Goal: Task Accomplishment & Management: Manage account settings

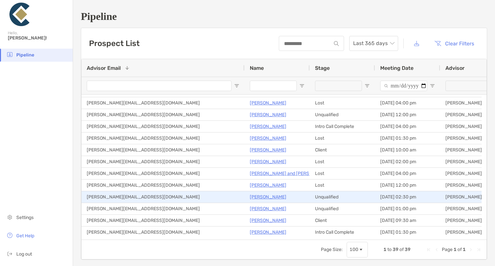
scroll to position [65, 0]
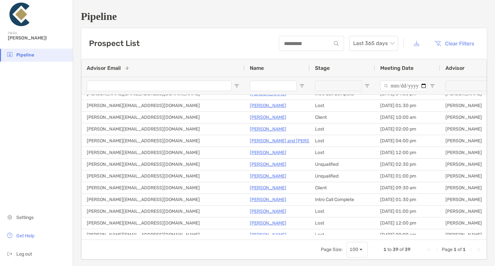
click at [25, 54] on span "Pipeline" at bounding box center [25, 55] width 18 height 6
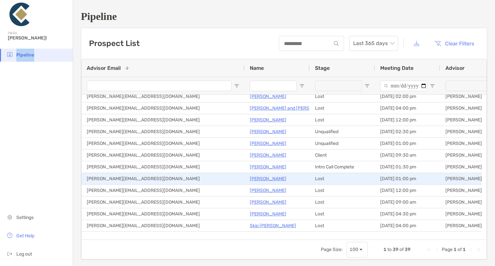
scroll to position [0, 0]
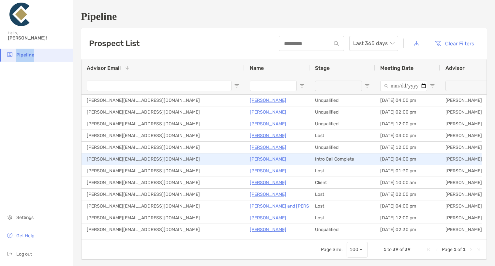
click at [271, 159] on p "[PERSON_NAME]" at bounding box center [268, 159] width 37 height 8
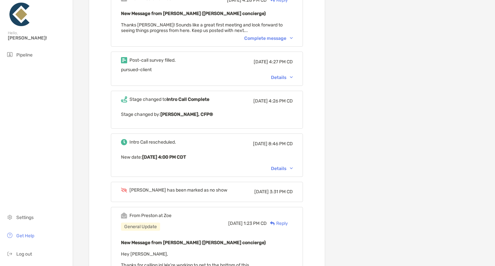
scroll to position [1436, 0]
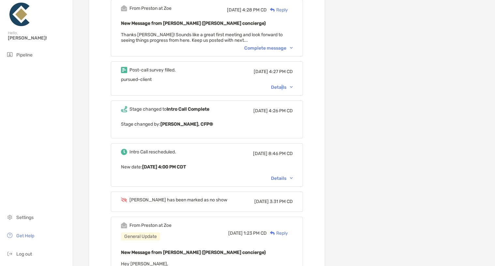
click at [291, 85] on div "Details" at bounding box center [282, 88] width 22 height 6
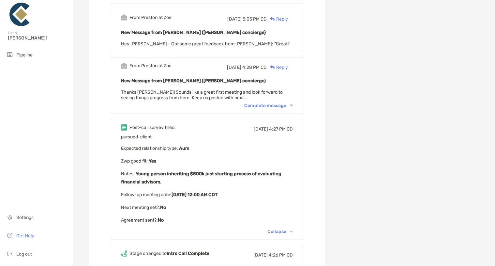
scroll to position [1370, 0]
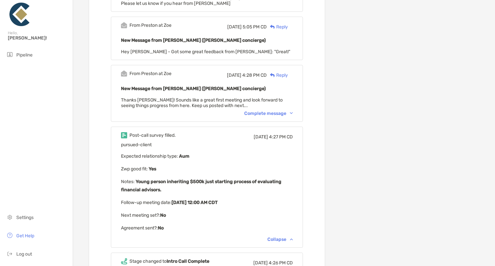
click at [276, 111] on div "Complete message" at bounding box center [268, 114] width 49 height 6
